Goal: Transaction & Acquisition: Purchase product/service

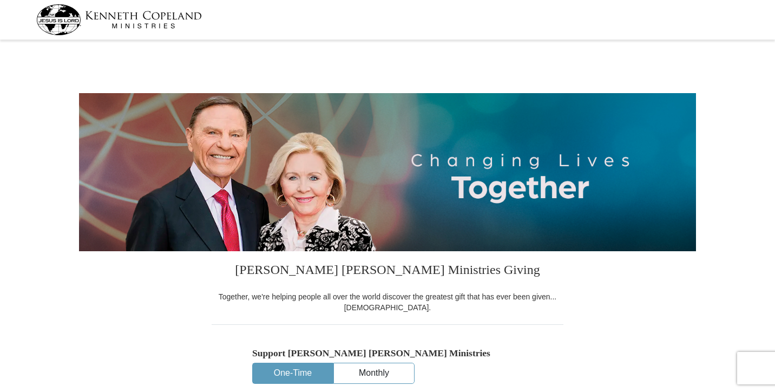
select select "MS"
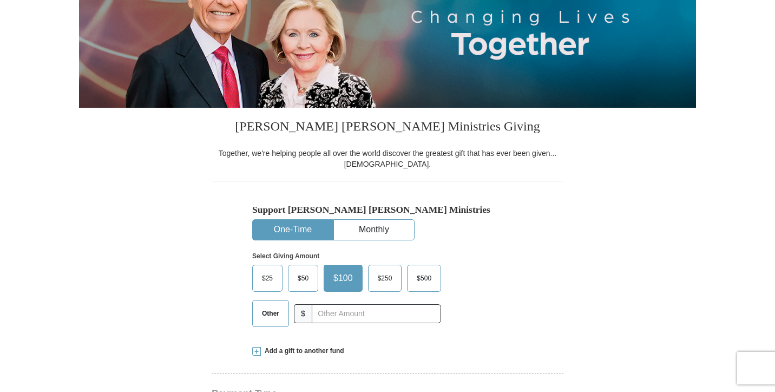
scroll to position [173, 0]
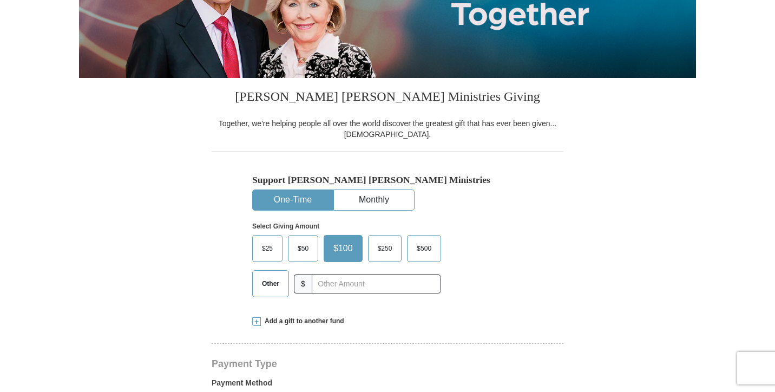
click at [289, 201] on button "One-Time" at bounding box center [293, 200] width 80 height 20
click at [267, 249] on span "$25" at bounding box center [268, 248] width 22 height 16
click at [0, 0] on input "$25" at bounding box center [0, 0] width 0 height 0
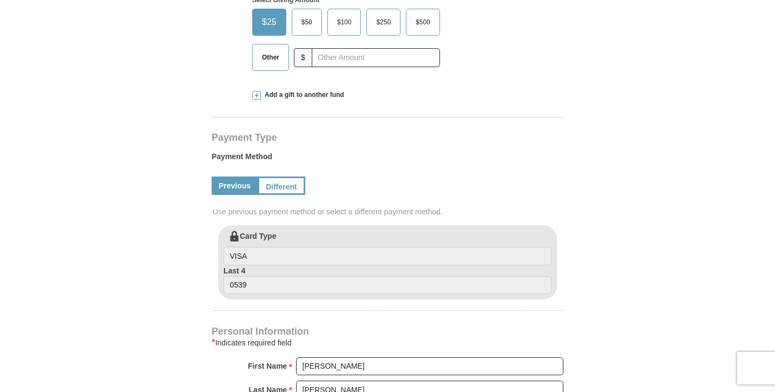
scroll to position [400, 0]
click at [257, 156] on label "Payment Method" at bounding box center [388, 159] width 352 height 16
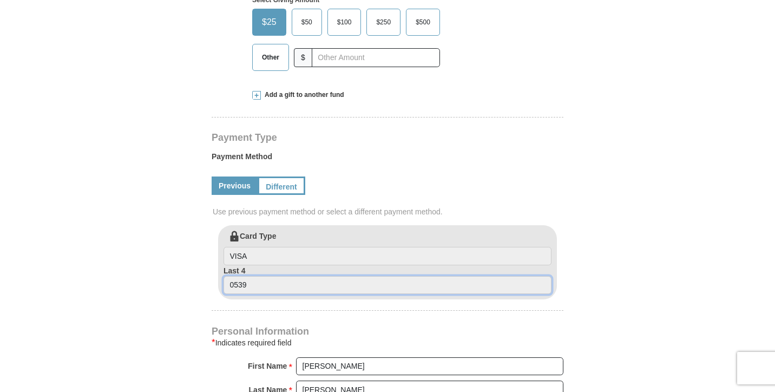
drag, startPoint x: 250, startPoint y: 292, endPoint x: 567, endPoint y: 263, distance: 318.6
click at [567, 263] on form "[PERSON_NAME] [PERSON_NAME] Ministries Giving Together, we're helping people al…" at bounding box center [387, 227] width 617 height 1166
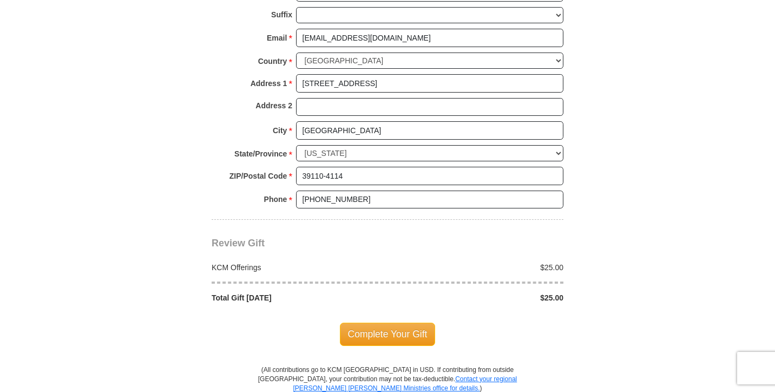
scroll to position [798, 0]
click at [383, 322] on span "Complete Your Gift" at bounding box center [388, 333] width 96 height 23
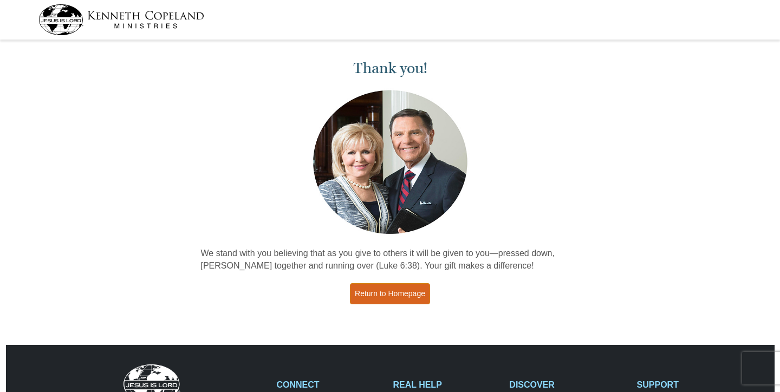
click at [392, 300] on link "Return to Homepage" at bounding box center [390, 293] width 80 height 21
